Goal: Navigation & Orientation: Understand site structure

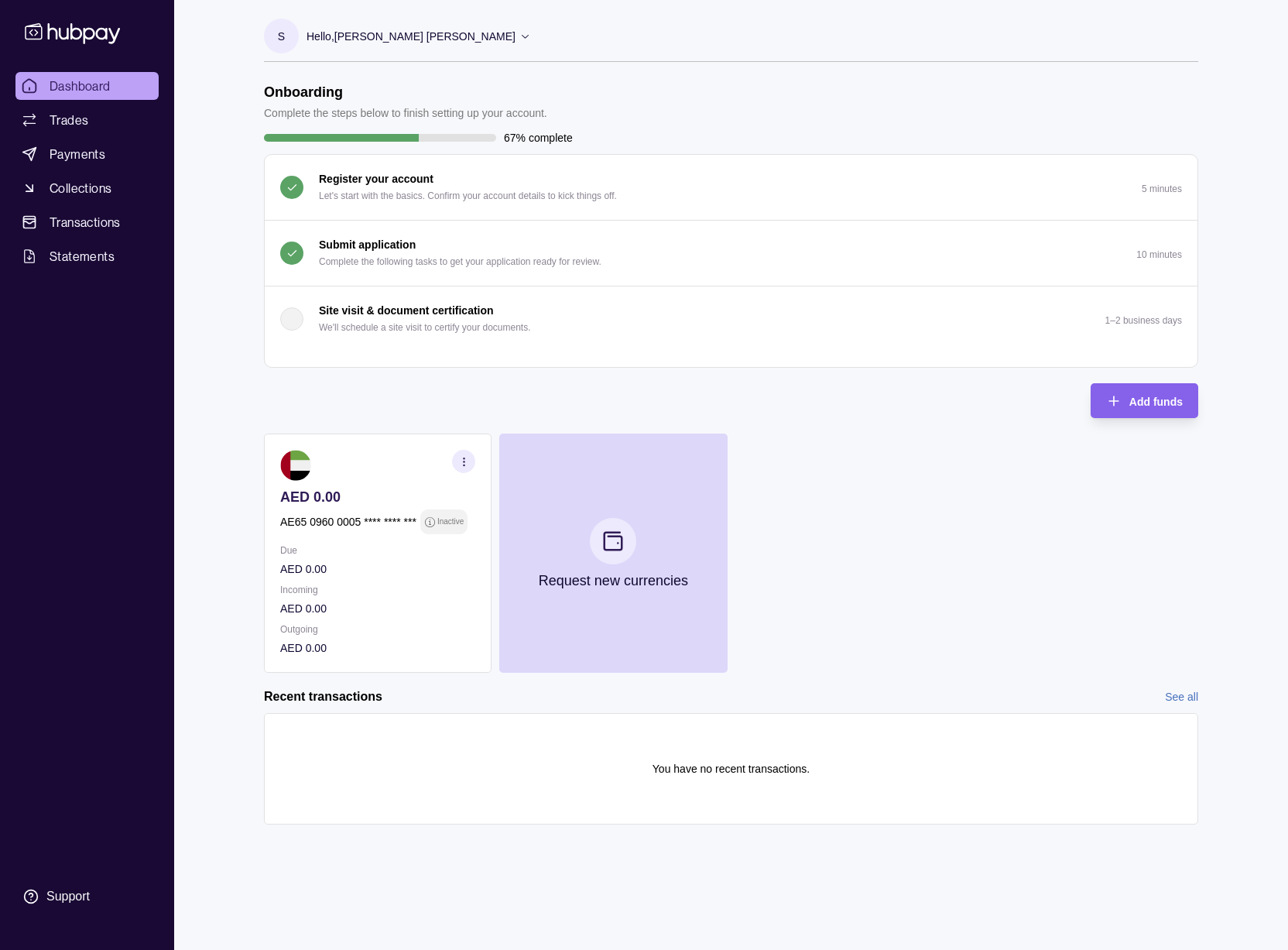
click at [1160, 258] on p "10 minutes" at bounding box center [1160, 254] width 46 height 10
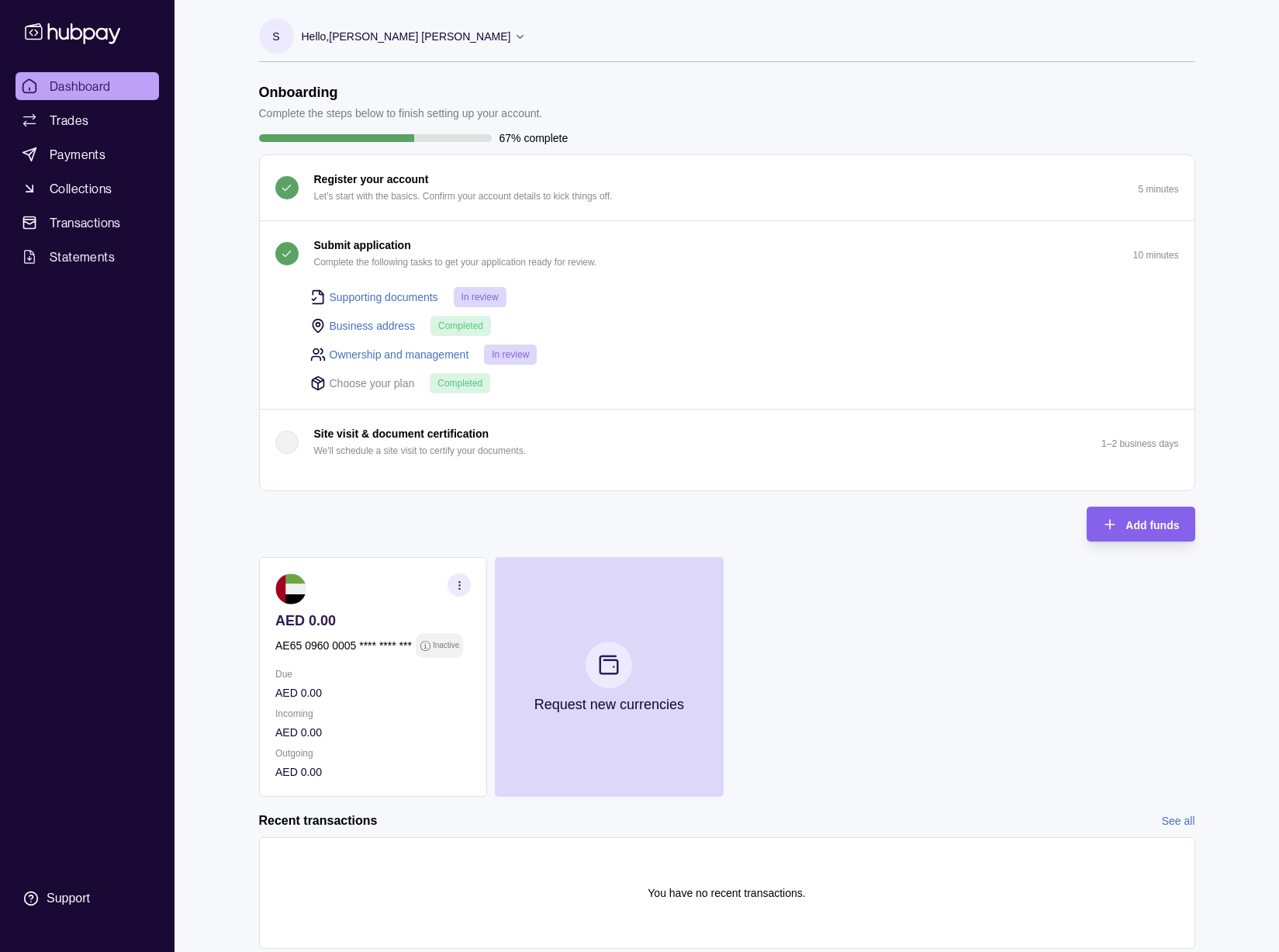
click at [1241, 281] on div "Dashboard Trades Payments Collections Transactions Statements Support S Hello, …" at bounding box center [639, 499] width 1279 height 999
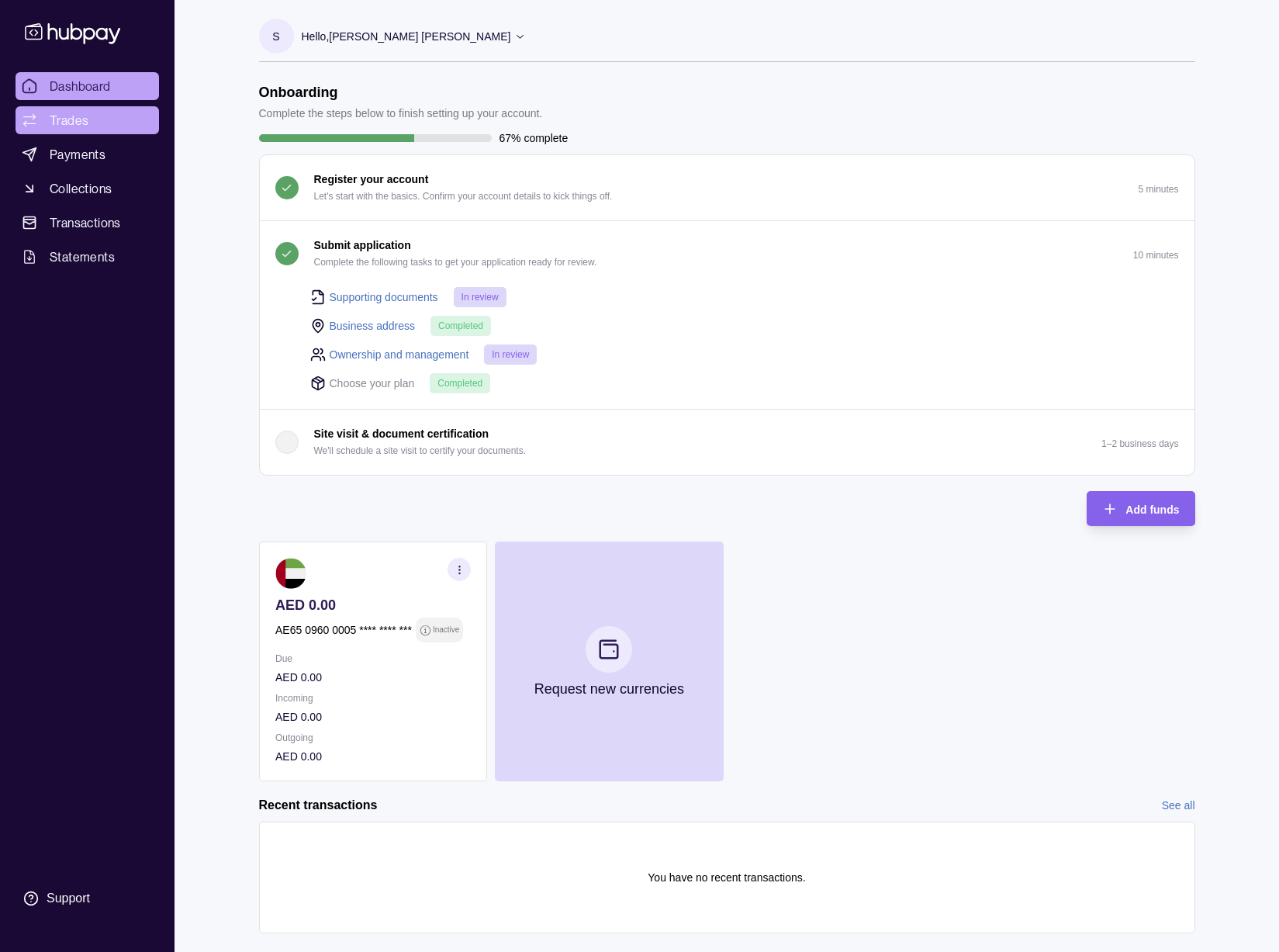
click at [67, 111] on span "Trades" at bounding box center [68, 121] width 39 height 19
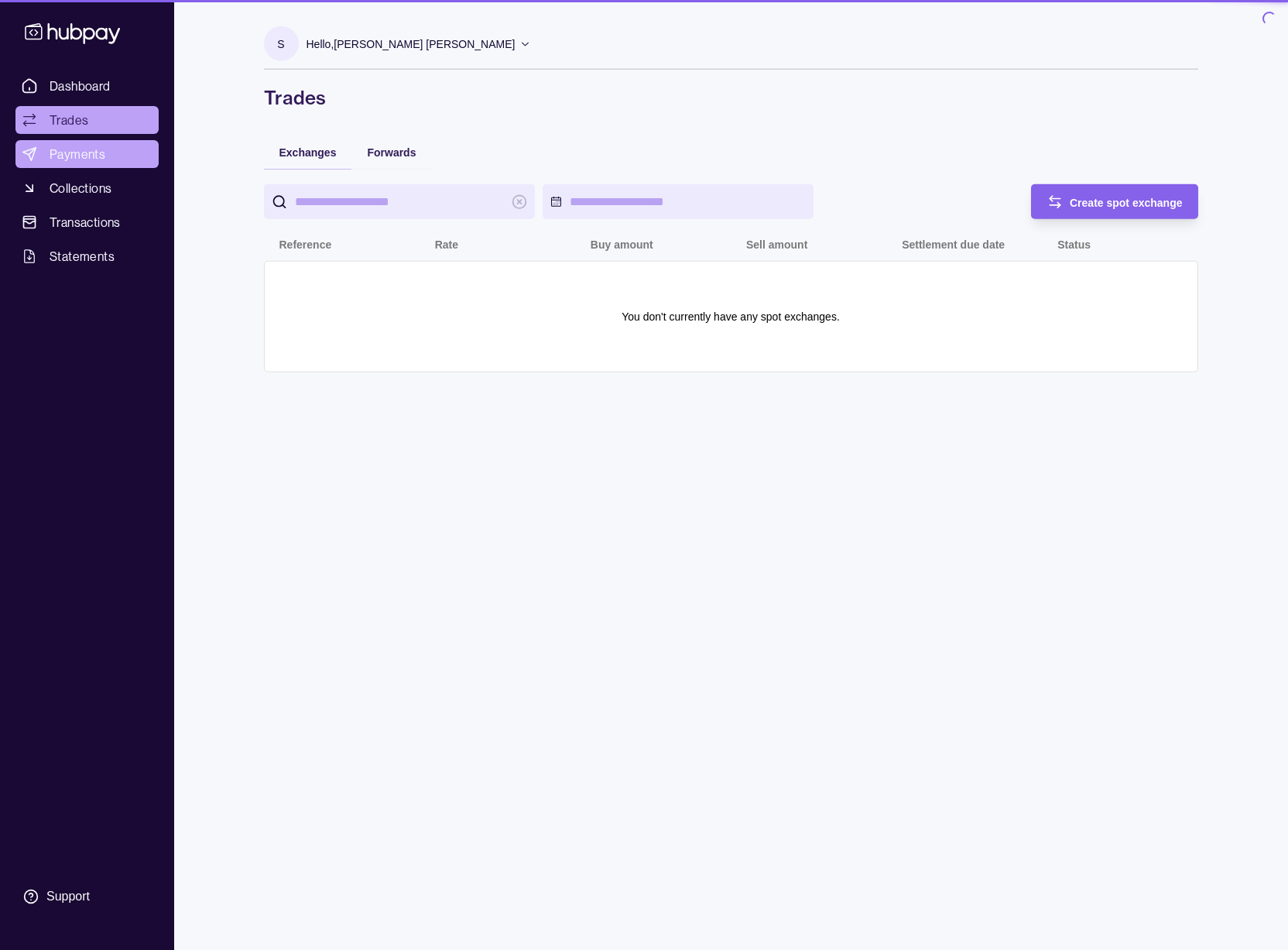
click at [119, 154] on link "Payments" at bounding box center [86, 154] width 143 height 28
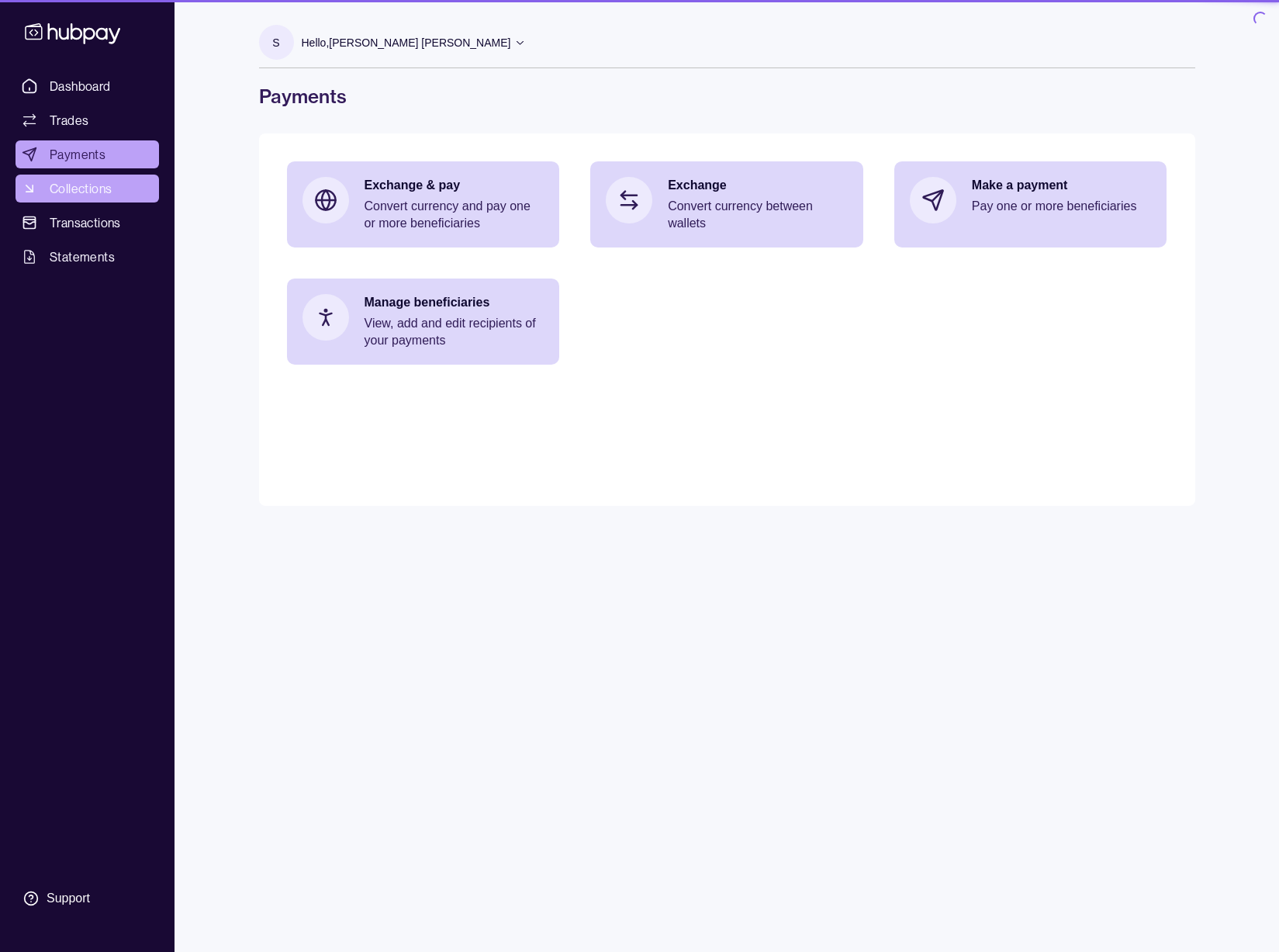
click at [116, 194] on link "Collections" at bounding box center [87, 188] width 144 height 28
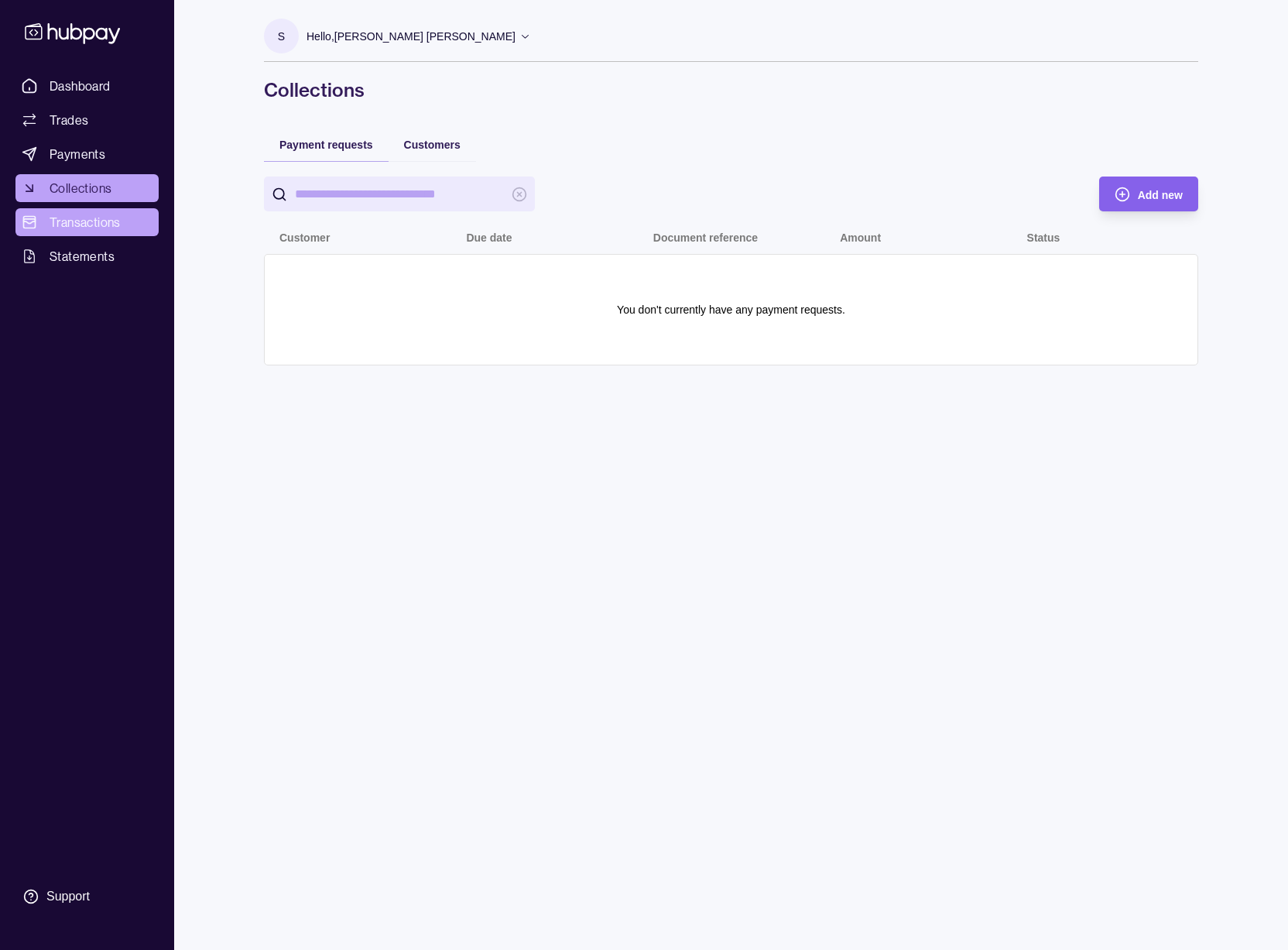
click at [112, 221] on span "Transactions" at bounding box center [84, 222] width 71 height 19
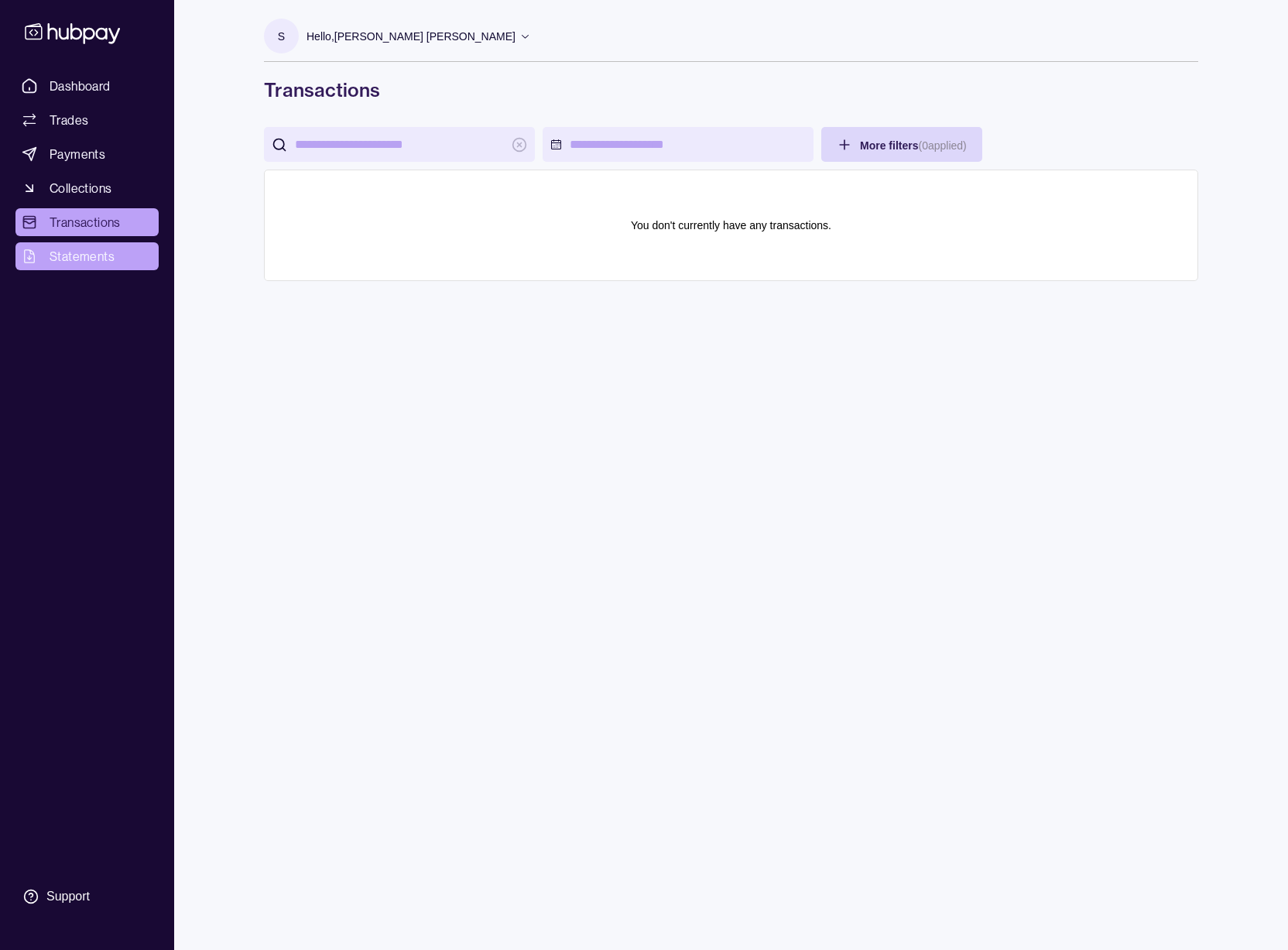
click at [113, 251] on span "Statements" at bounding box center [82, 256] width 65 height 19
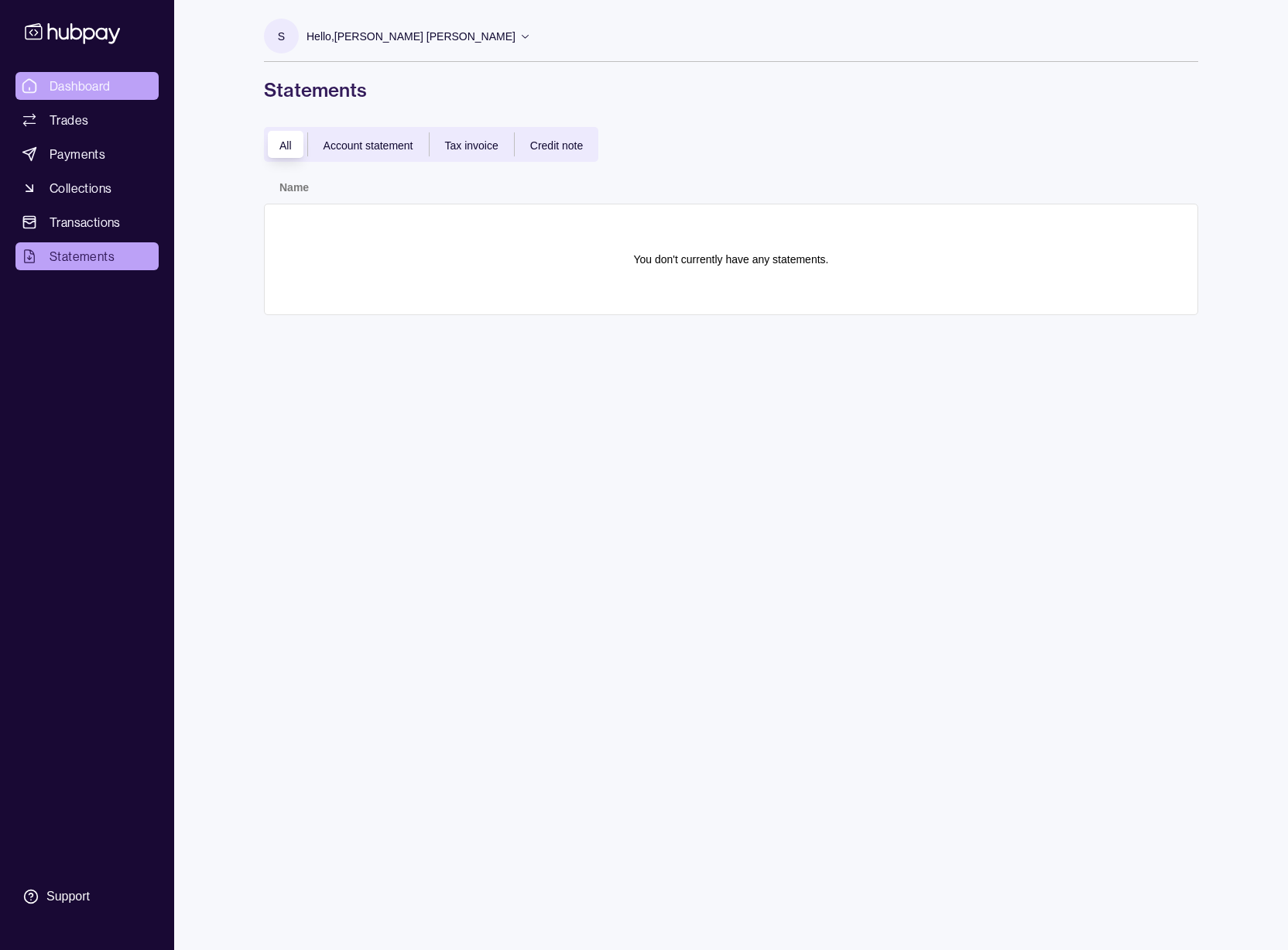
click at [99, 89] on span "Dashboard" at bounding box center [80, 86] width 61 height 19
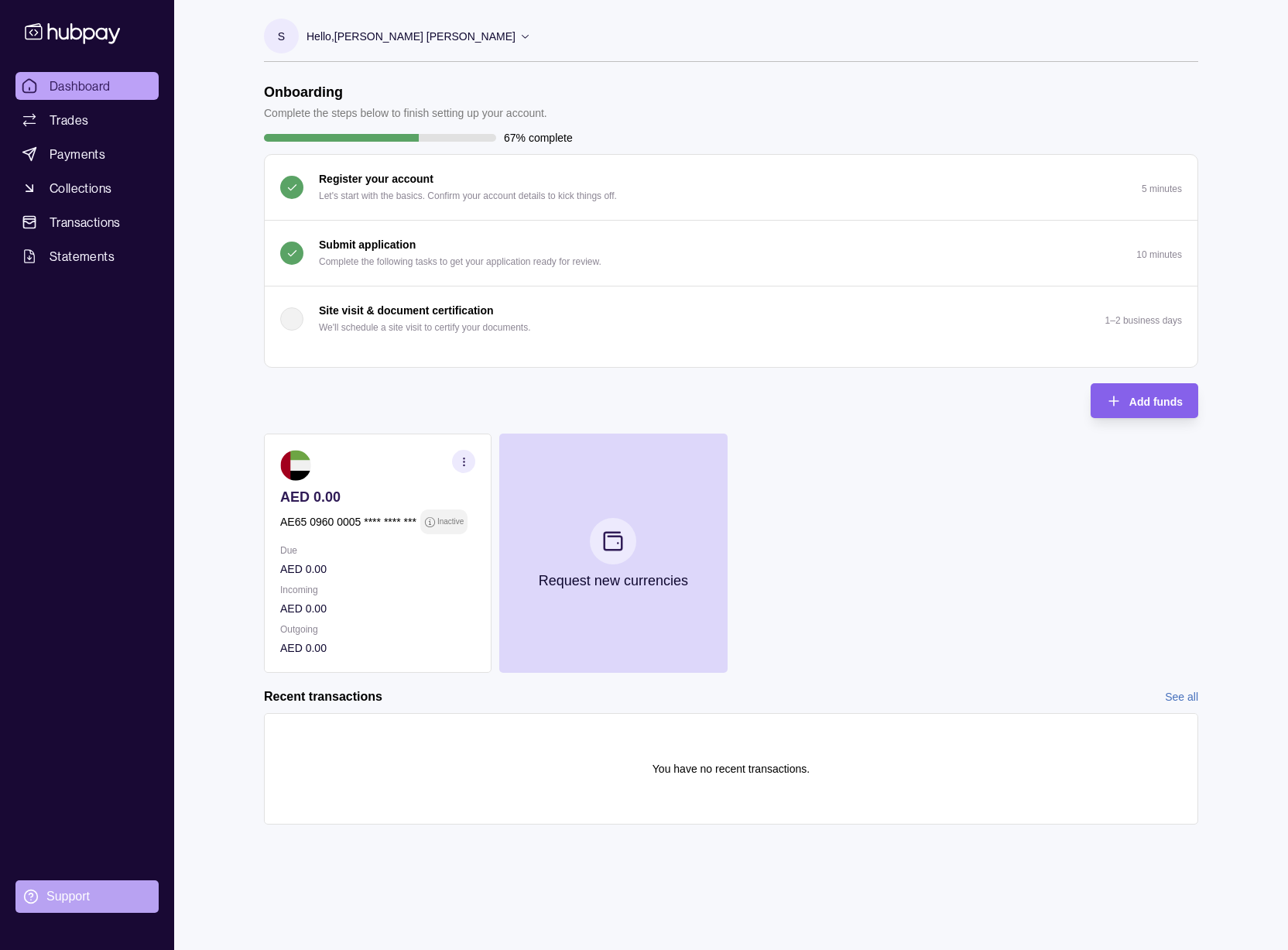
click at [72, 896] on div "Support" at bounding box center [68, 897] width 44 height 17
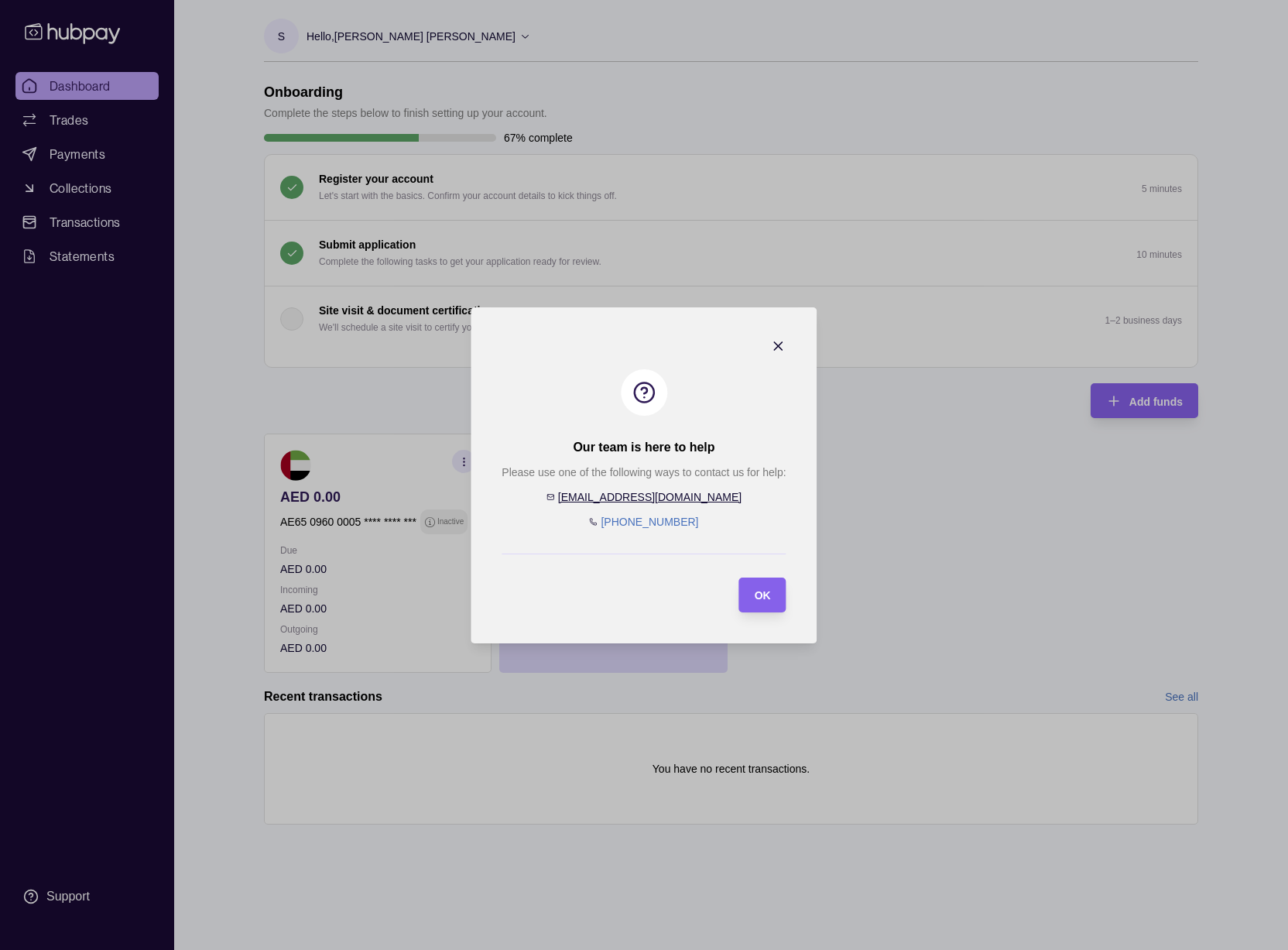
click at [777, 349] on icon "button" at bounding box center [779, 345] width 15 height 15
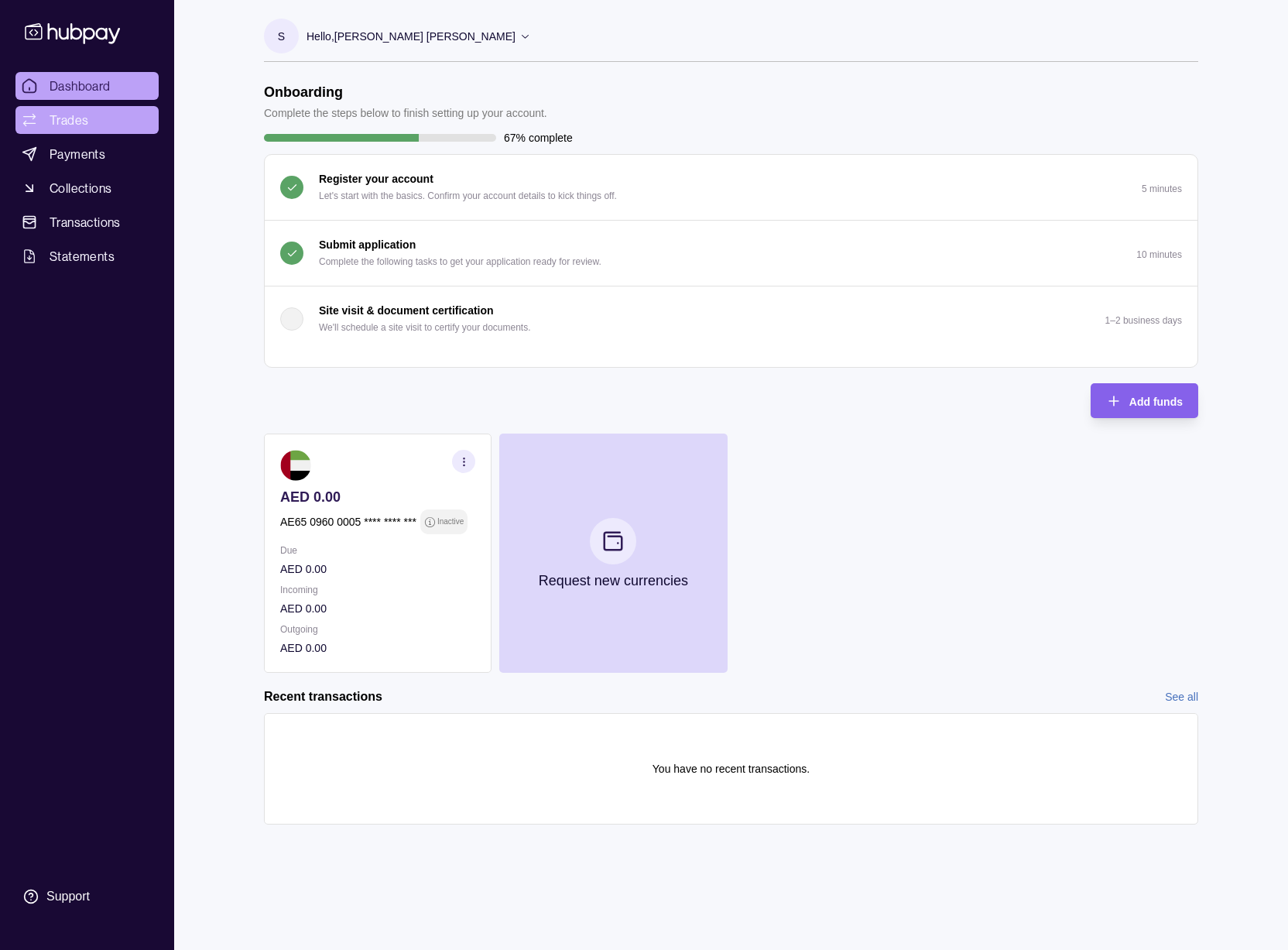
click at [125, 133] on link "Trades" at bounding box center [86, 120] width 143 height 28
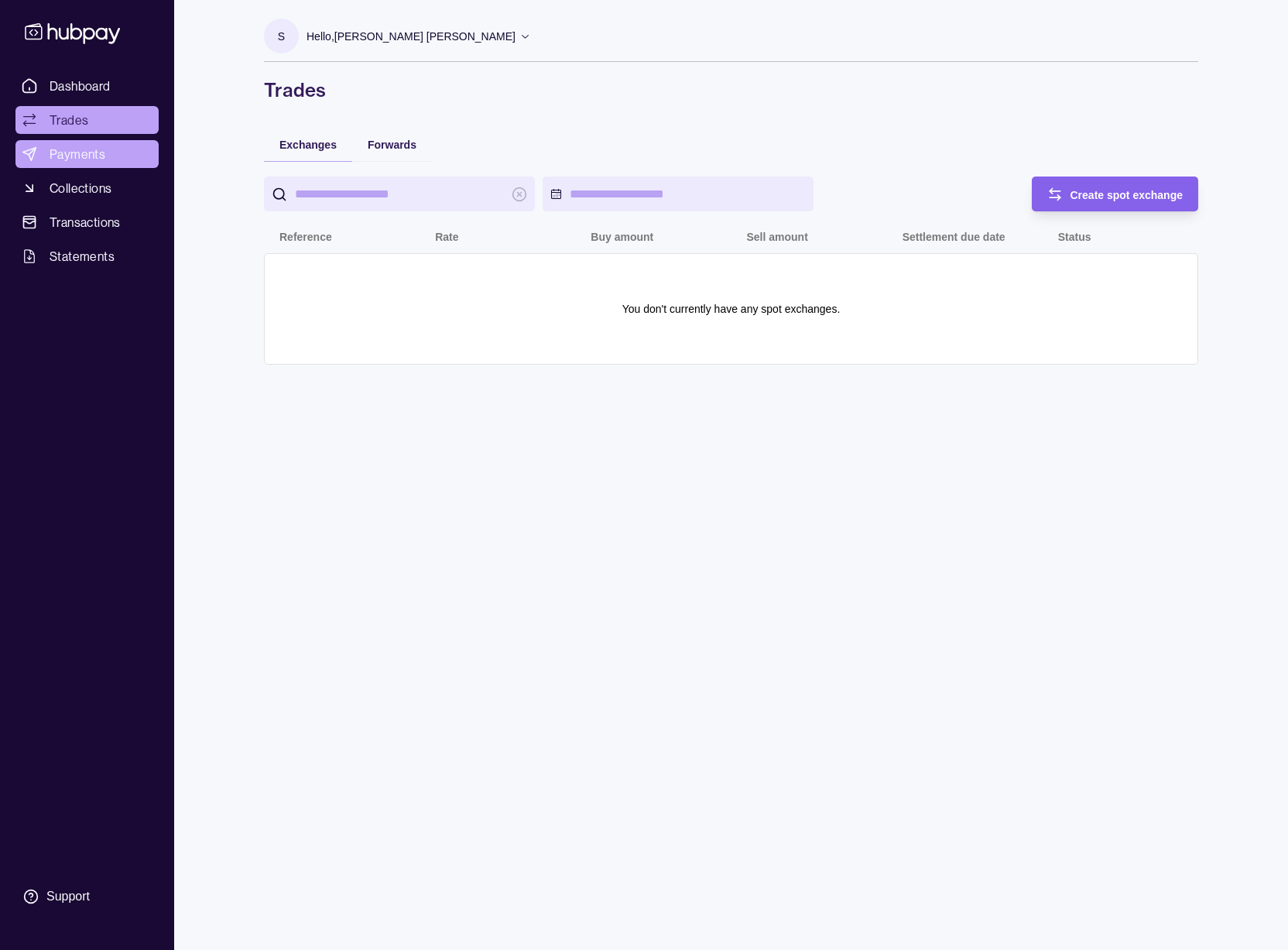
click at [112, 161] on link "Payments" at bounding box center [86, 154] width 143 height 28
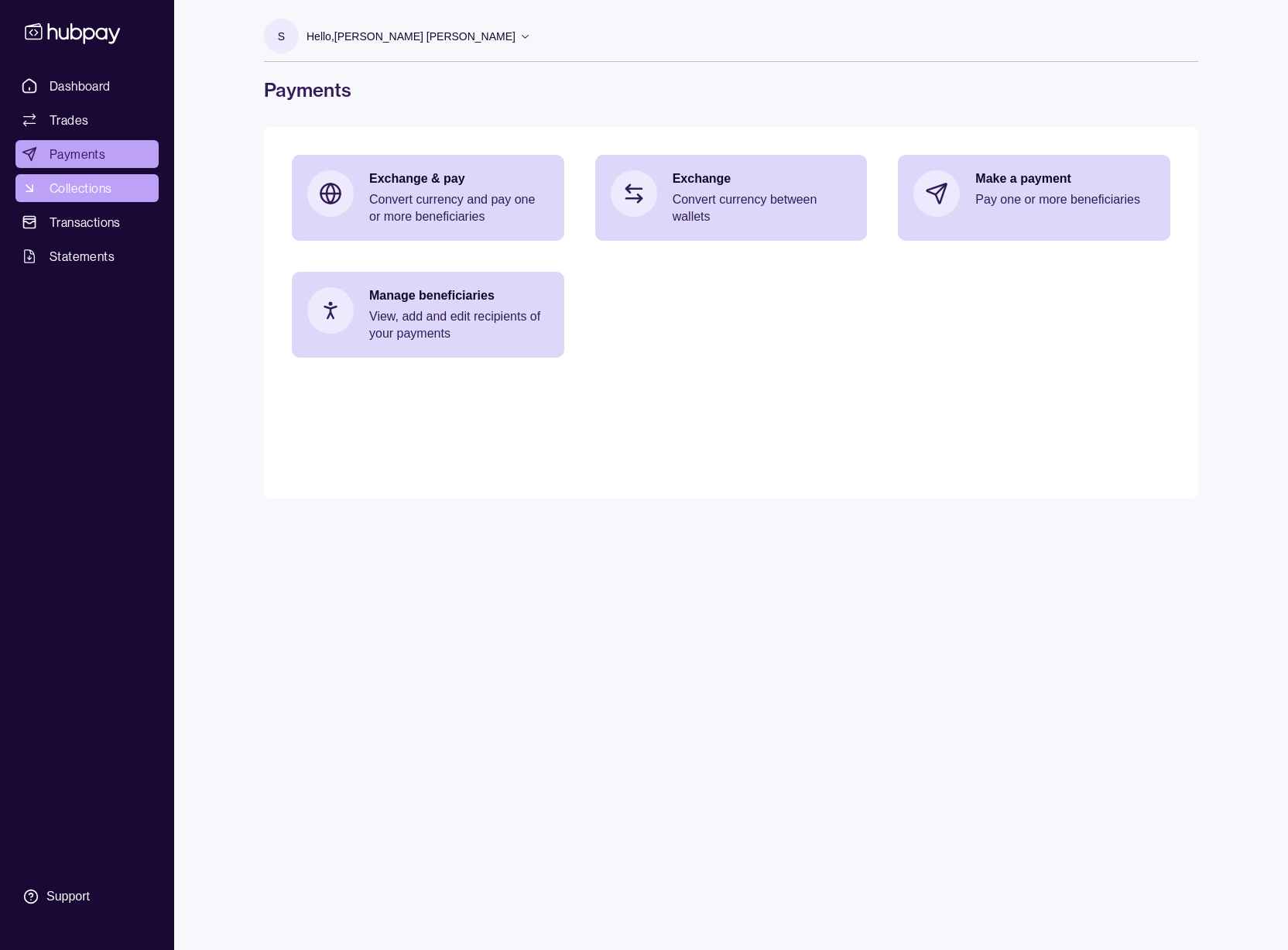
click at [111, 189] on span "Collections" at bounding box center [80, 188] width 62 height 19
